Goal: Transaction & Acquisition: Purchase product/service

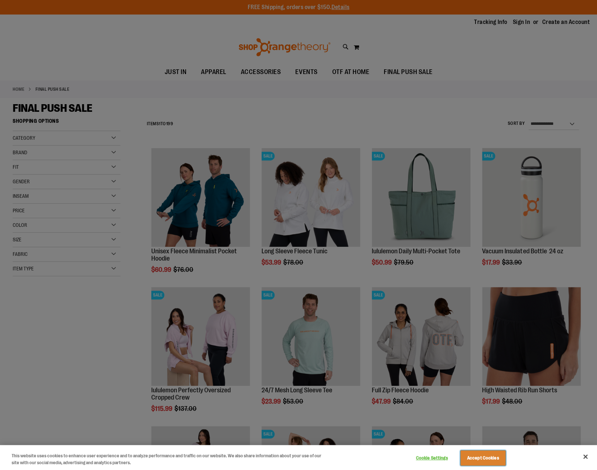
click at [476, 458] on button "Accept Cookies" at bounding box center [482, 457] width 45 height 15
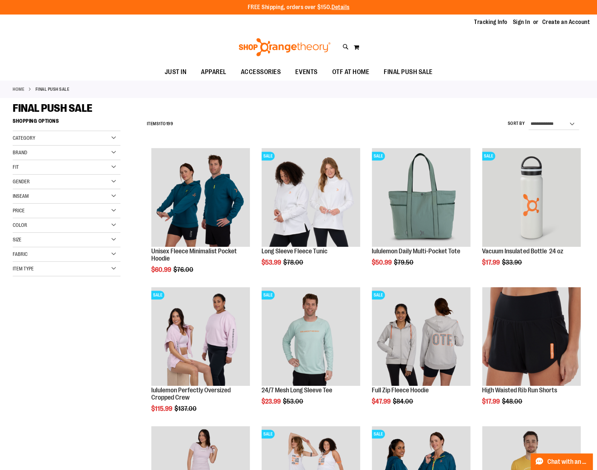
click at [114, 152] on div "Brand" at bounding box center [67, 152] width 108 height 15
click at [17, 183] on link "lululemon" at bounding box center [62, 183] width 103 height 8
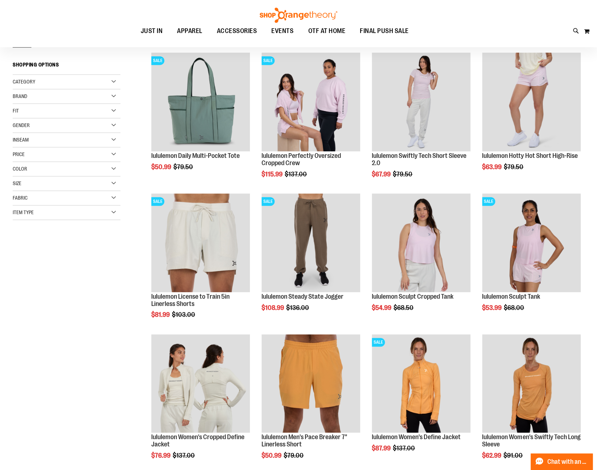
scroll to position [85, 0]
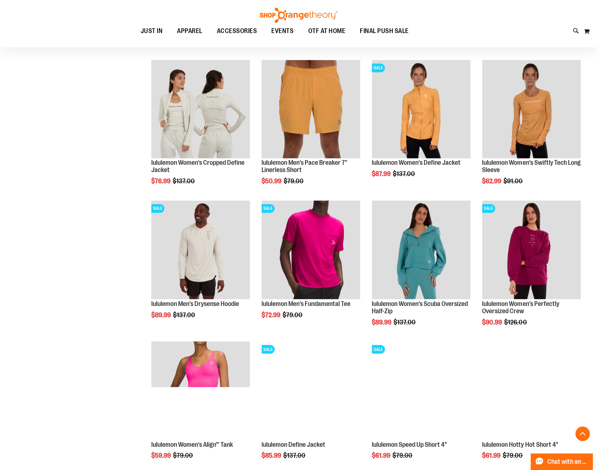
scroll to position [395, 0]
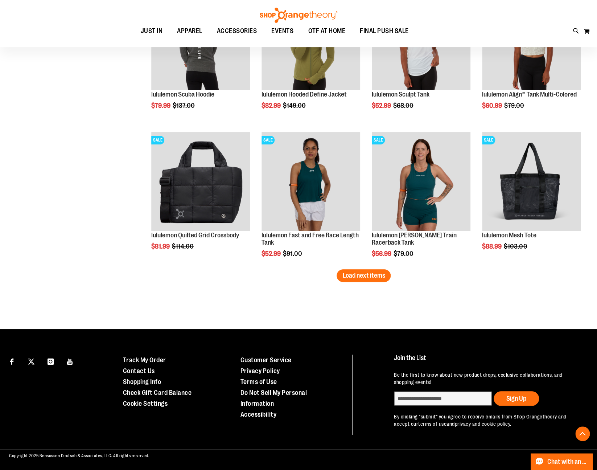
scroll to position [1143, 0]
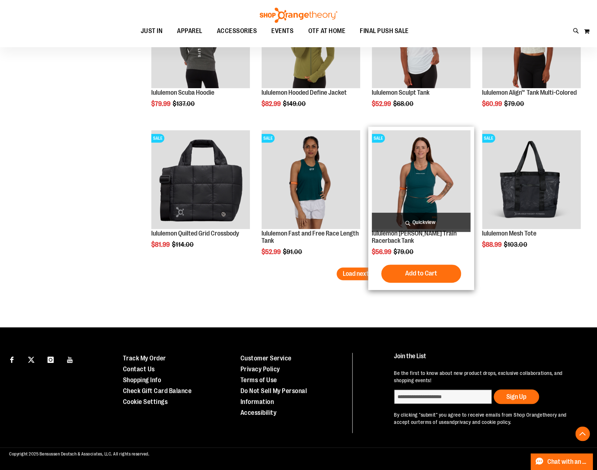
click at [371, 274] on span "Load next items" at bounding box center [363, 273] width 42 height 7
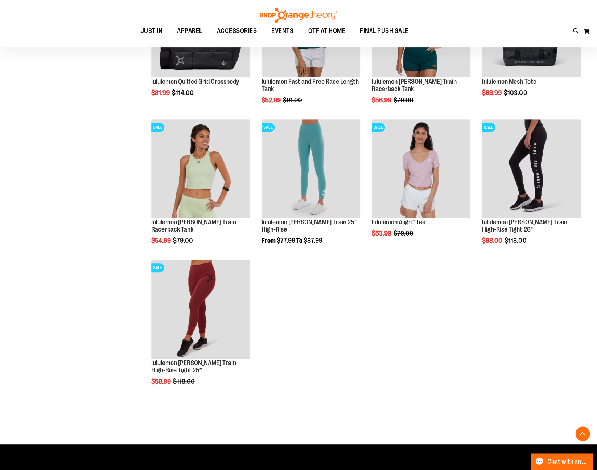
scroll to position [1294, 0]
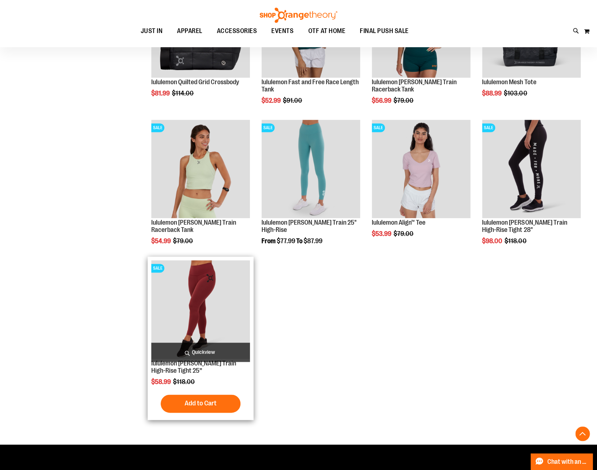
click at [195, 323] on img "product" at bounding box center [200, 309] width 99 height 99
